Goal: Information Seeking & Learning: Learn about a topic

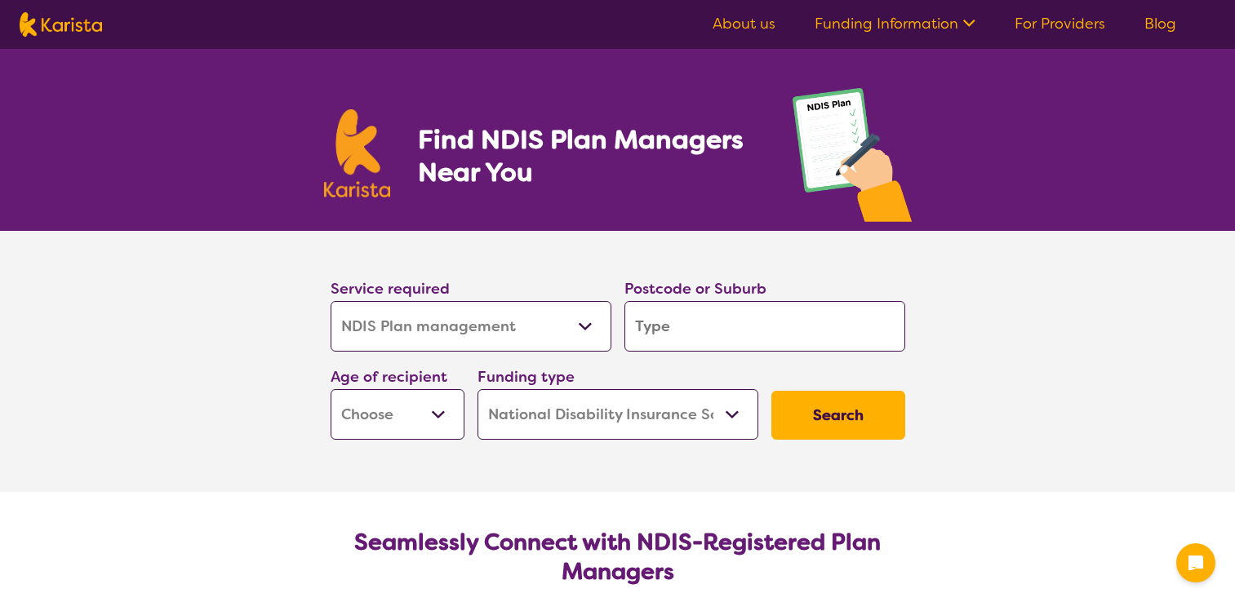
select select "NDIS Plan management"
select select "NDIS"
select select "NDIS Plan management"
select select "NDIS"
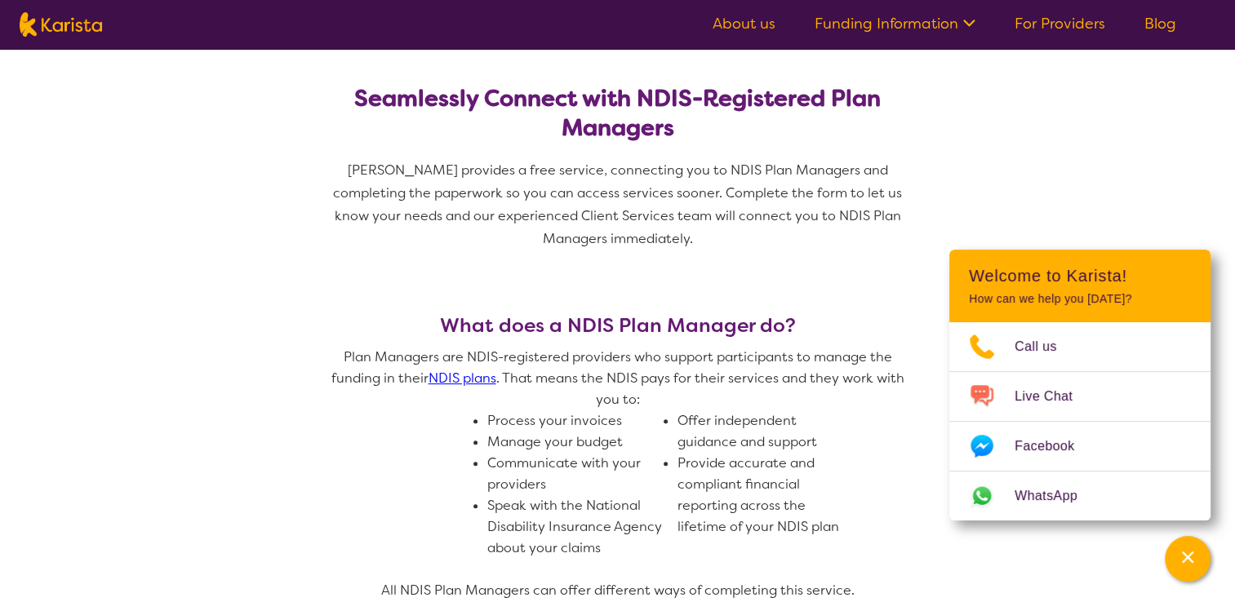
scroll to position [446, 0]
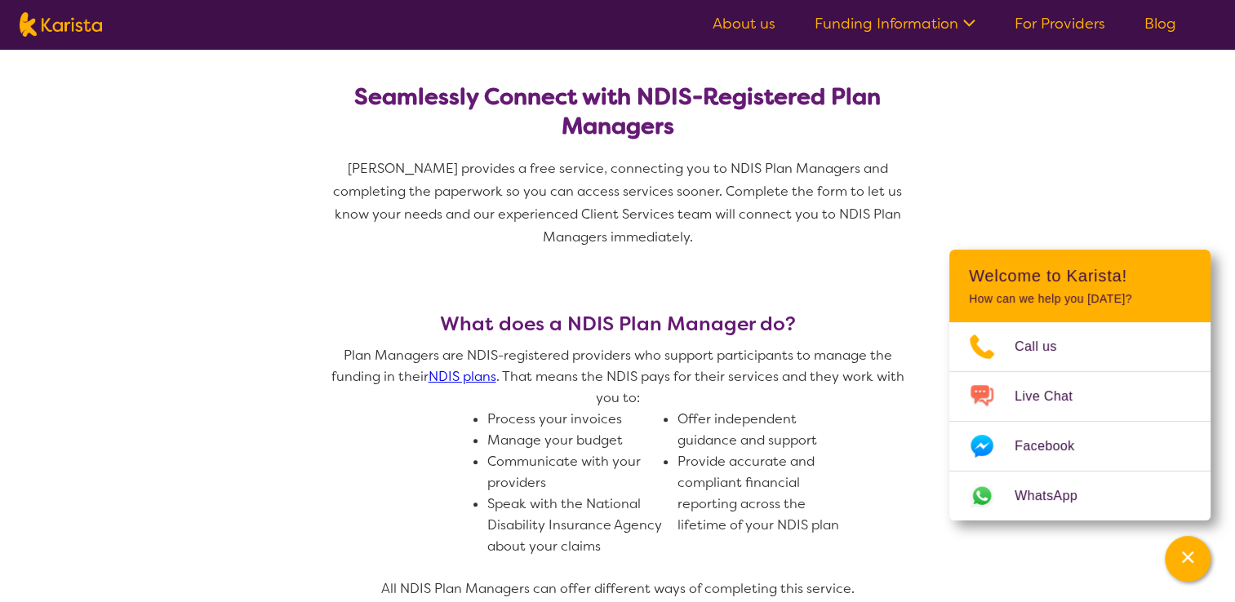
click at [464, 377] on link "NDIS plans" at bounding box center [462, 376] width 68 height 17
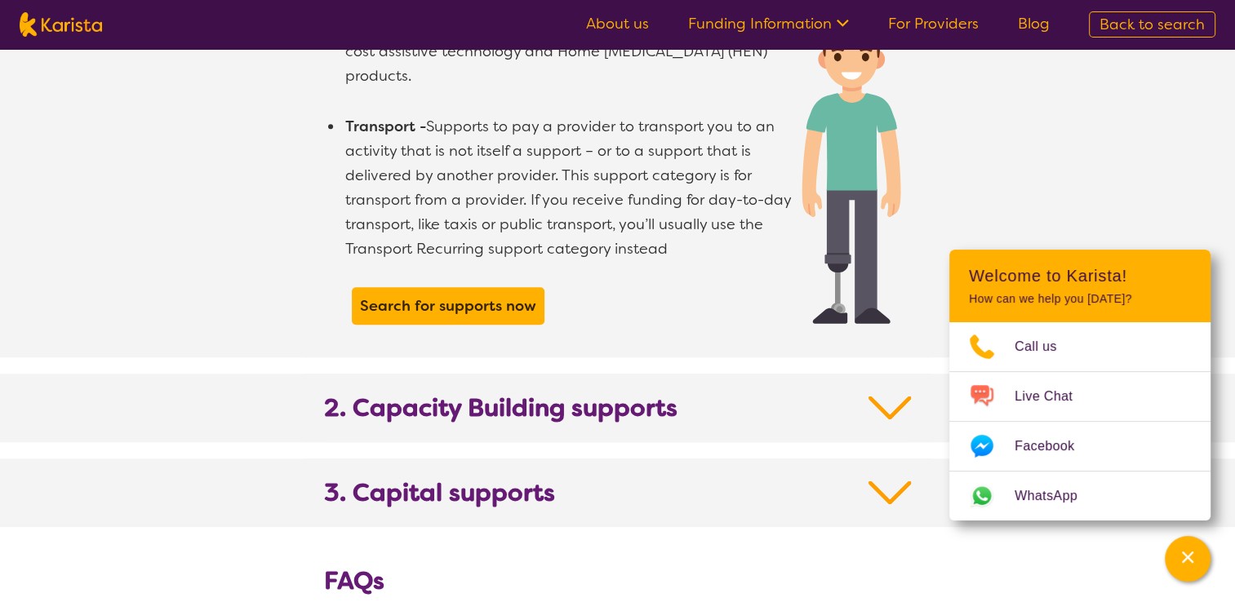
scroll to position [1498, 0]
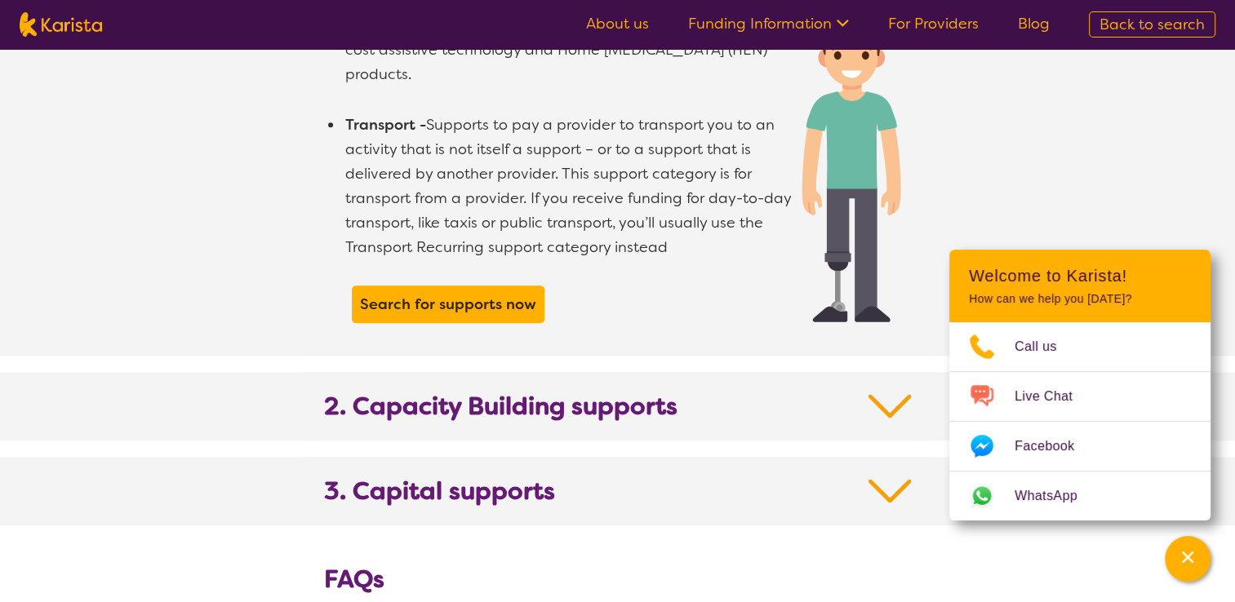
click at [891, 392] on img at bounding box center [889, 406] width 43 height 29
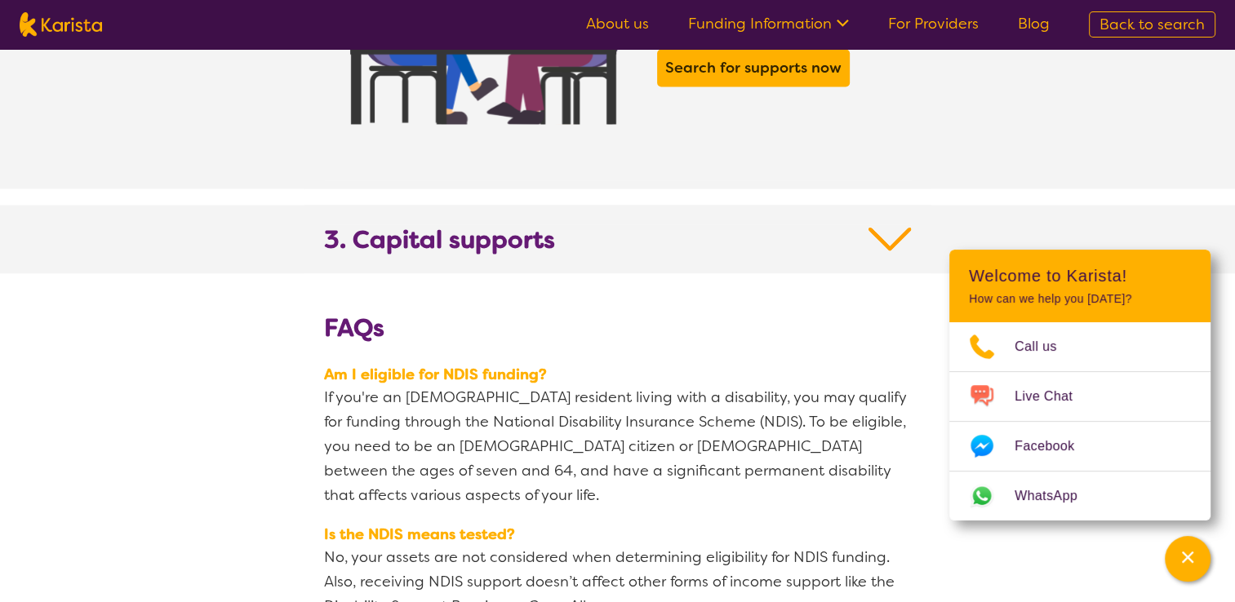
scroll to position [2882, 0]
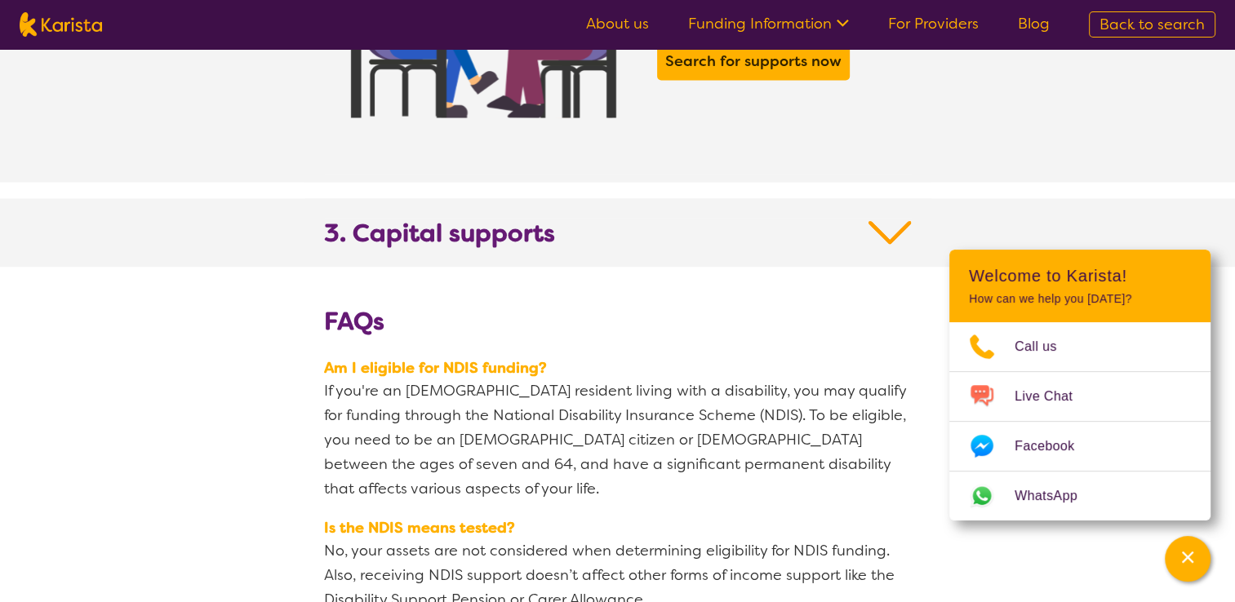
click at [894, 218] on img at bounding box center [889, 232] width 43 height 29
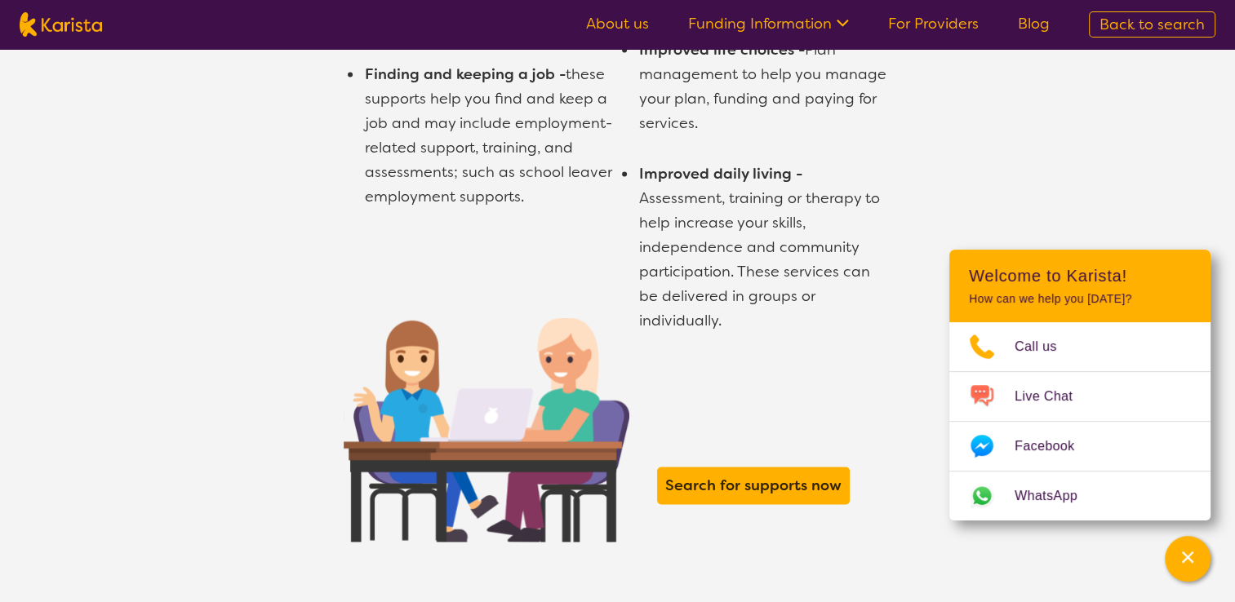
scroll to position [2386, 0]
